Goal: Transaction & Acquisition: Purchase product/service

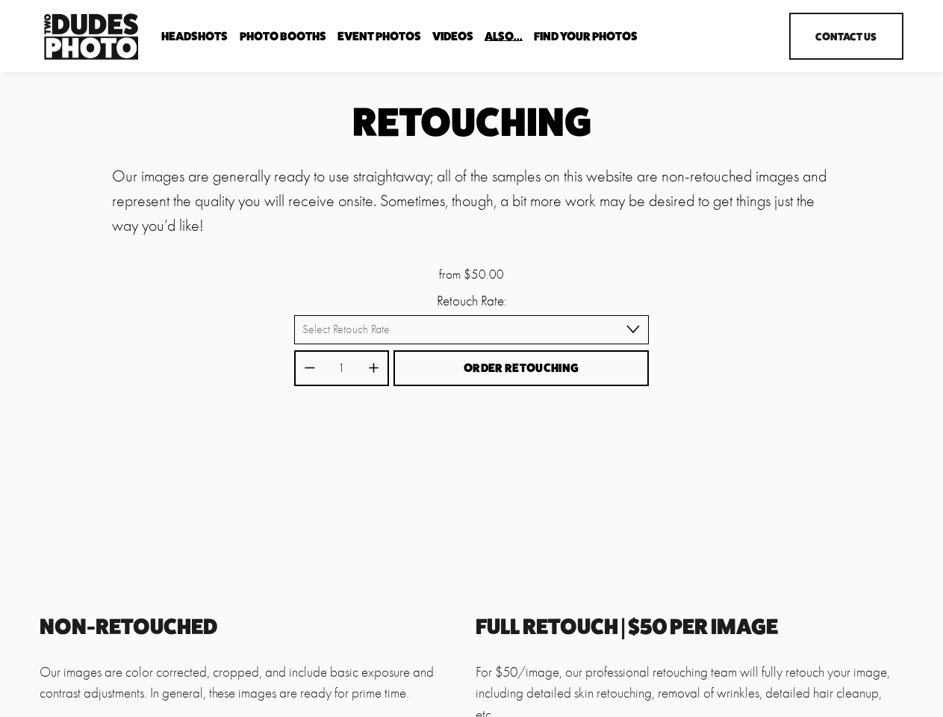
click at [471, 358] on button "Order Retouching" at bounding box center [520, 368] width 255 height 37
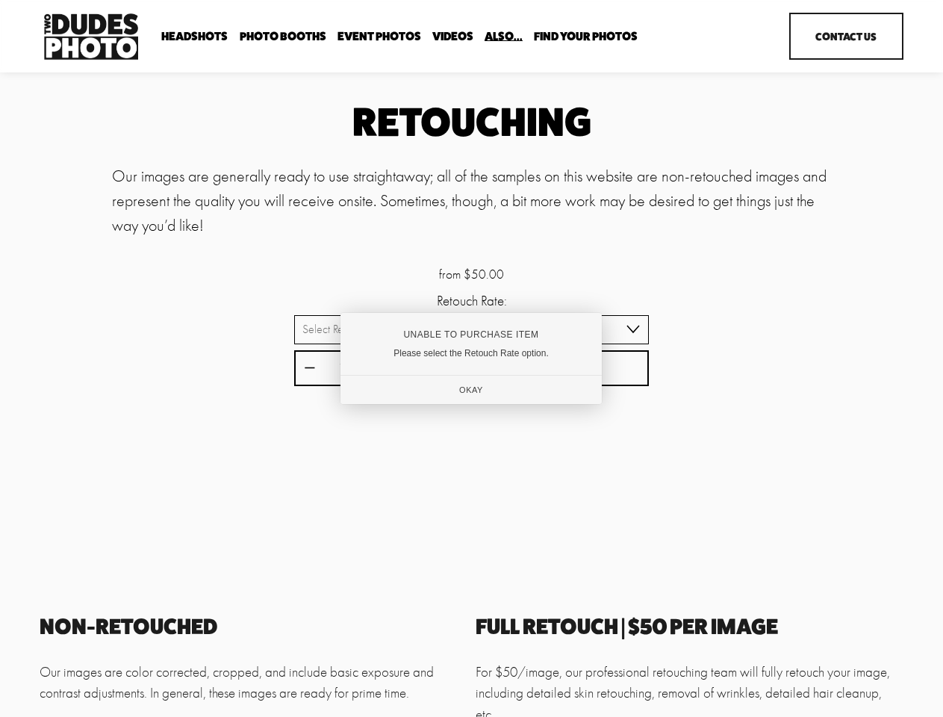
click at [471, 331] on div "Unable to Purchase Item" at bounding box center [471, 334] width 212 height 10
click at [309, 369] on div at bounding box center [471, 358] width 943 height 717
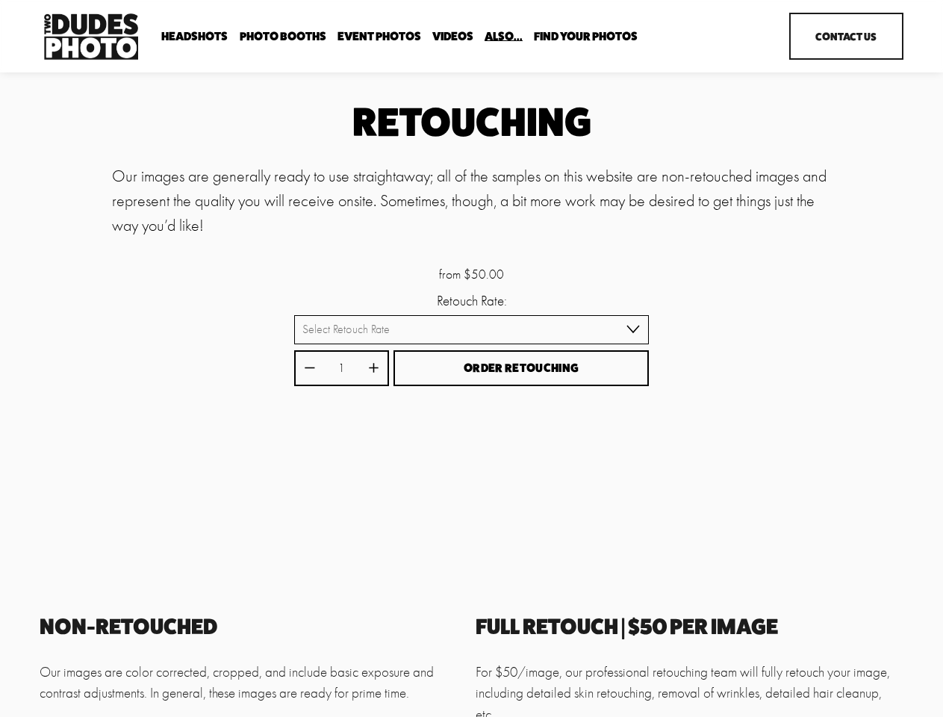
click at [373, 369] on div "Unable to Purchase Item Please select the Retouch Rate option. Okay" at bounding box center [471, 357] width 251 height 87
click at [521, 369] on div "Unable to Purchase Item Please select the Retouch Rate option. Okay" at bounding box center [471, 357] width 251 height 87
